Goal: Transaction & Acquisition: Purchase product/service

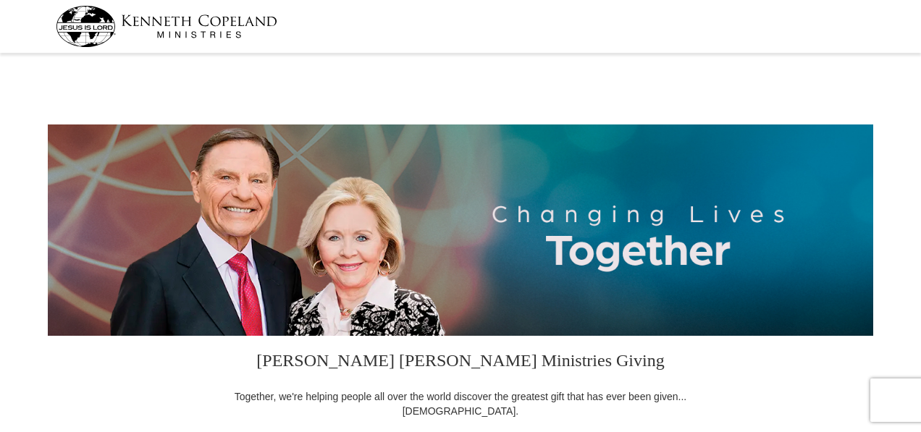
select select "GA"
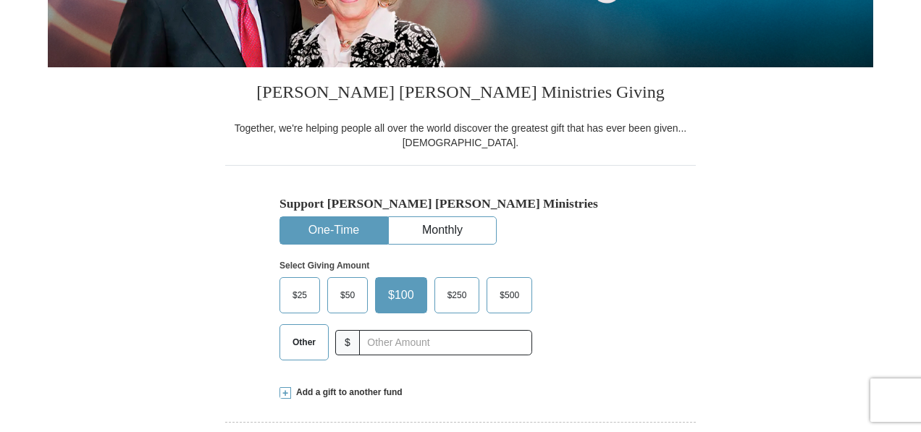
scroll to position [290, 0]
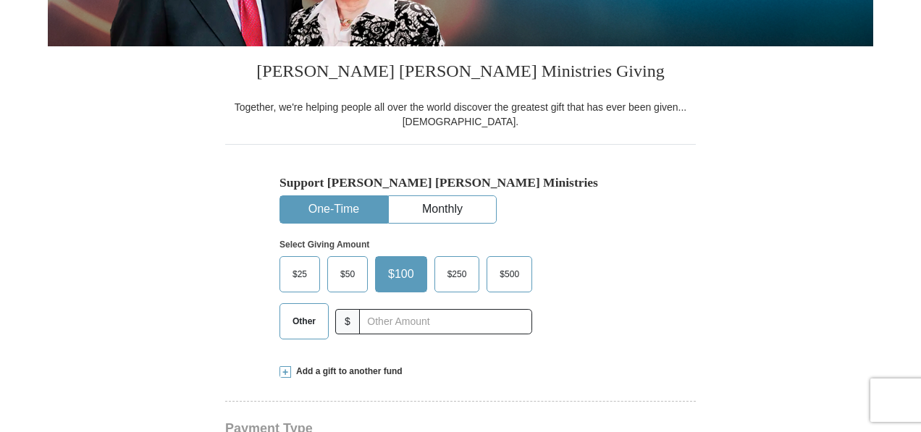
click at [332, 206] on button "One-Time" at bounding box center [333, 209] width 107 height 27
click at [306, 322] on span "Other" at bounding box center [304, 322] width 38 height 22
click at [0, 0] on input "Other" at bounding box center [0, 0] width 0 height 0
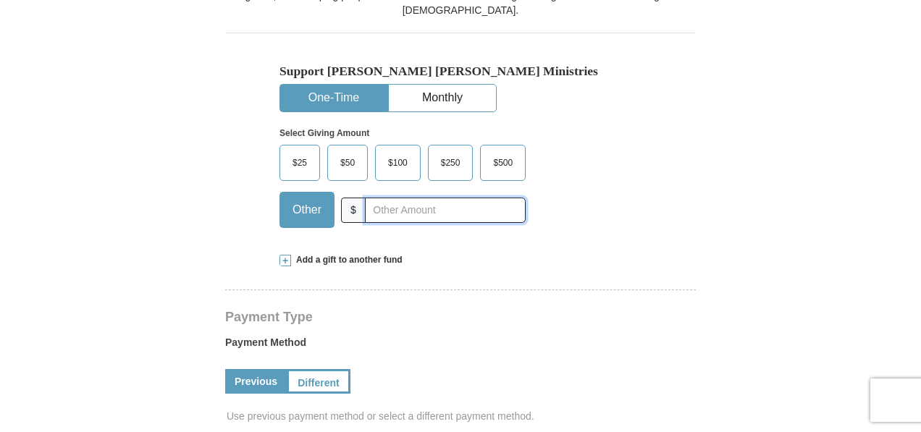
scroll to position [435, 0]
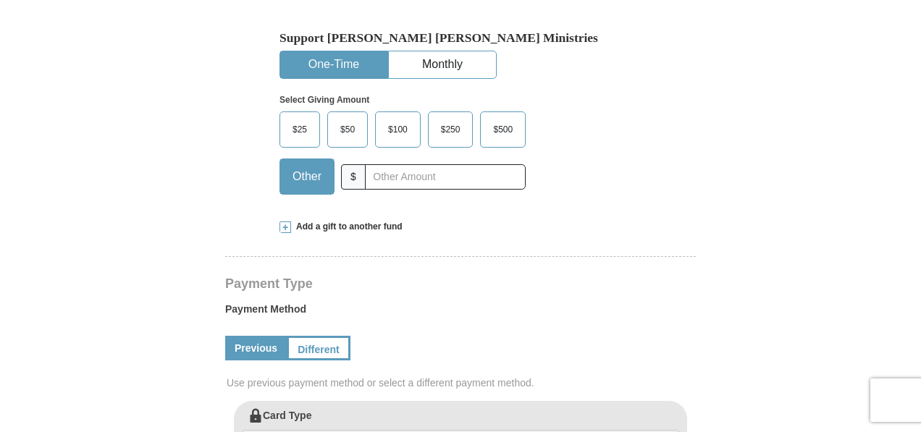
click at [337, 222] on span "Add a gift to another fund" at bounding box center [347, 227] width 112 height 12
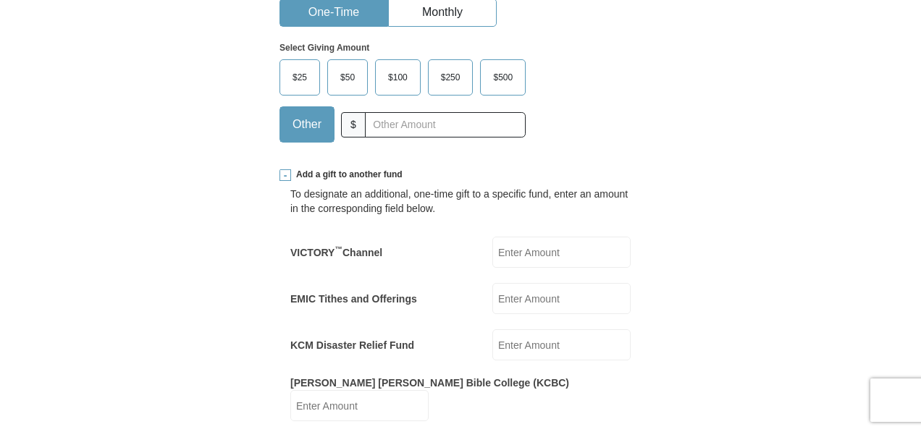
scroll to position [507, 0]
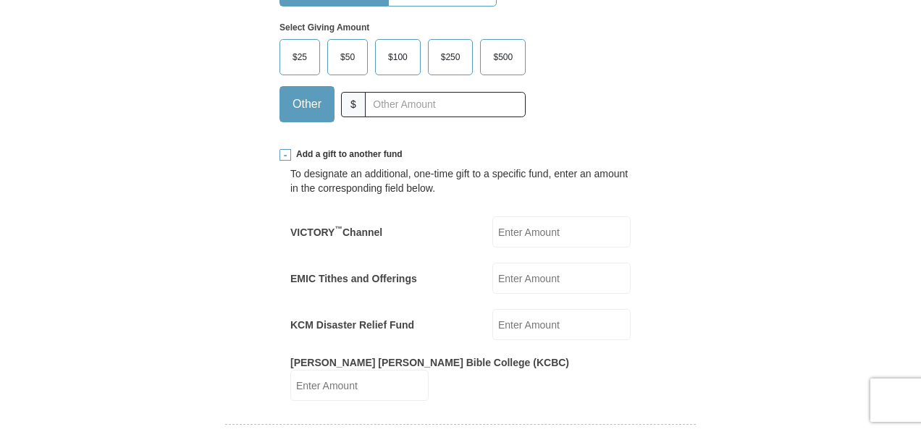
click at [516, 226] on input "VICTORY ™ Channel" at bounding box center [562, 232] width 138 height 31
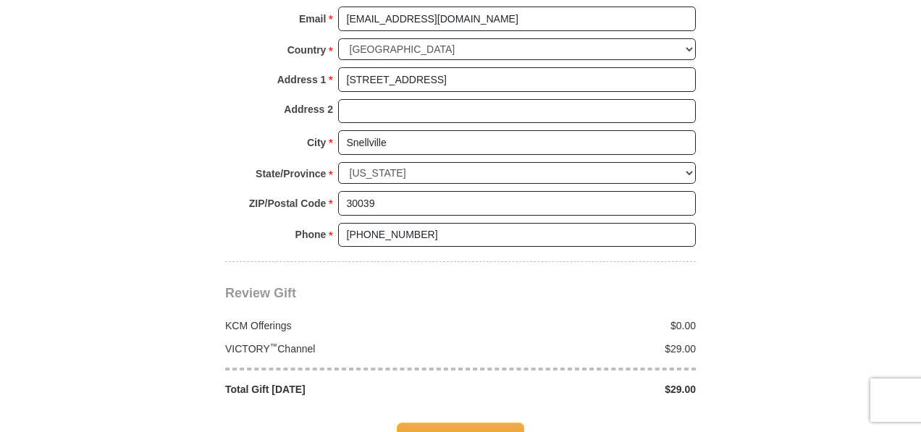
scroll to position [1376, 0]
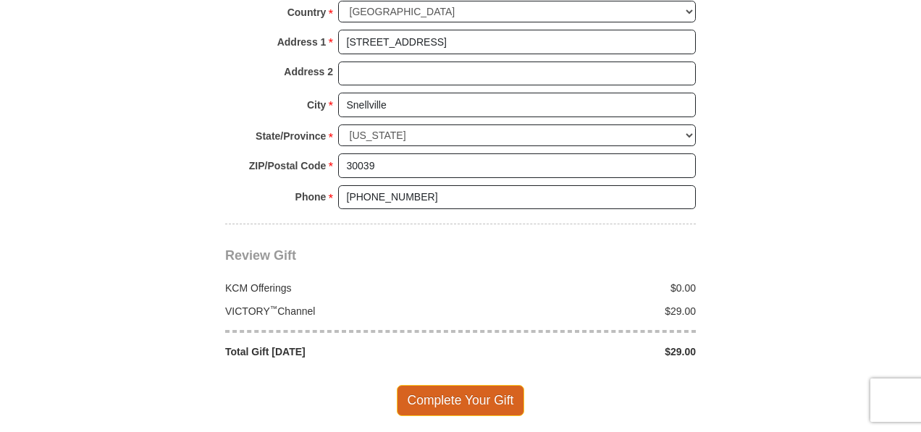
type input "29"
click at [444, 385] on span "Complete Your Gift" at bounding box center [461, 400] width 128 height 30
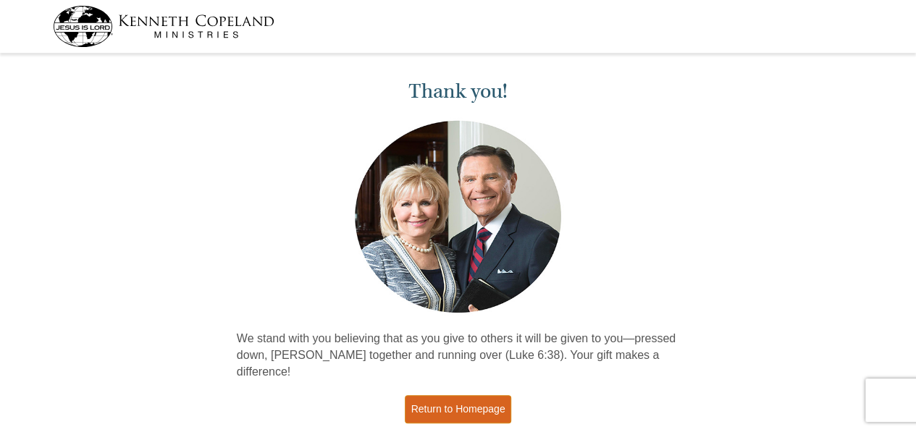
click at [461, 395] on link "Return to Homepage" at bounding box center [458, 409] width 107 height 28
